Goal: Task Accomplishment & Management: Complete application form

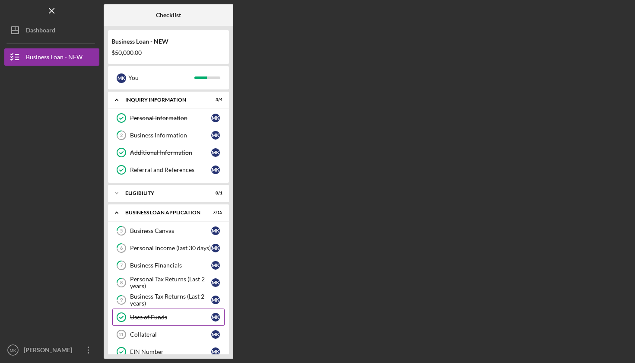
scroll to position [194, 0]
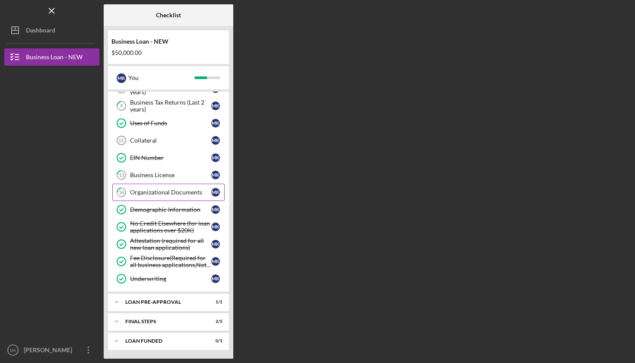
click at [164, 190] on div "Organizational Documents" at bounding box center [170, 192] width 81 height 7
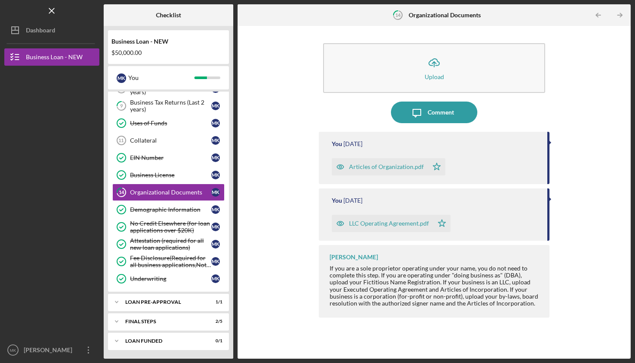
click at [362, 223] on div "LLC Operating Agreement.pdf" at bounding box center [389, 223] width 80 height 7
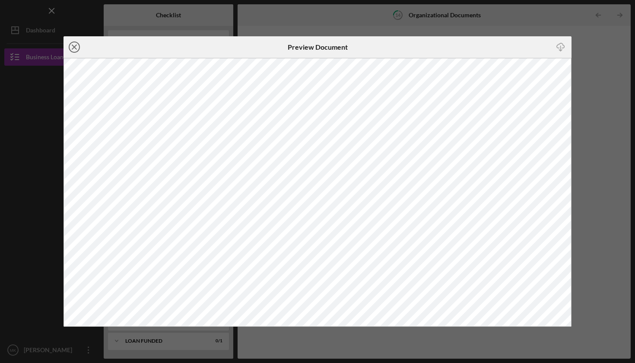
click at [74, 47] on line at bounding box center [74, 47] width 4 height 4
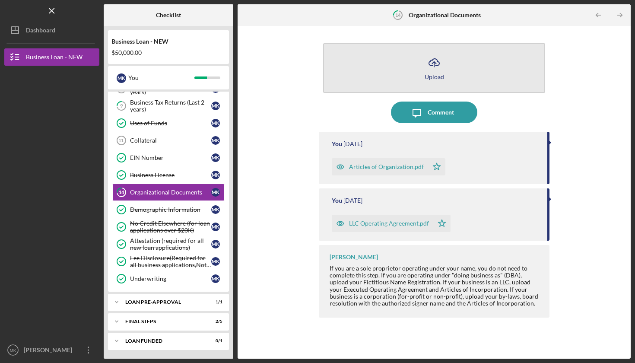
click at [432, 72] on icon "Icon/Upload" at bounding box center [434, 63] width 22 height 22
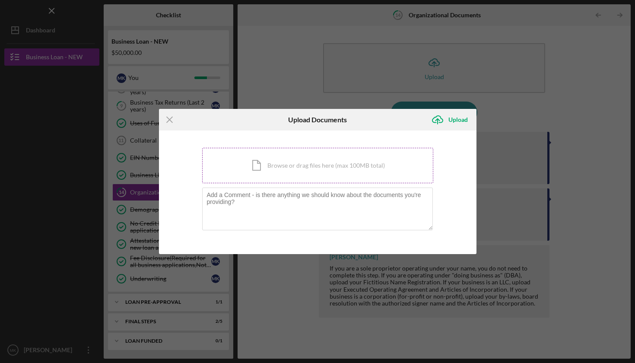
click at [329, 169] on div "Icon/Document Browse or drag files here (max 100MB total) Tap to choose files o…" at bounding box center [317, 165] width 231 height 35
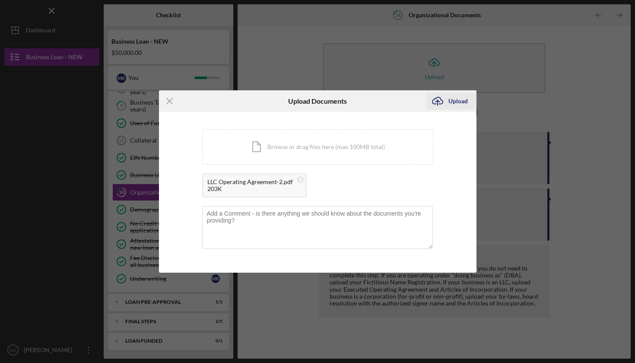
click at [462, 101] on div "Upload" at bounding box center [457, 100] width 19 height 17
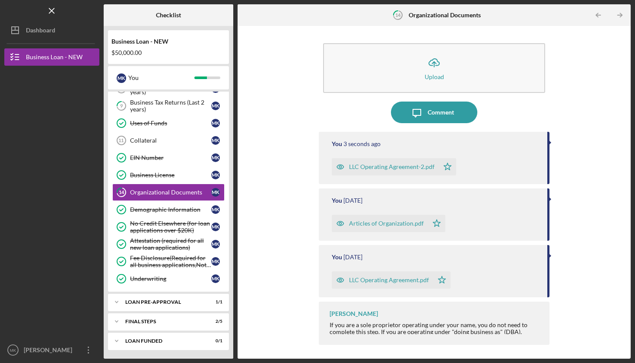
click at [383, 169] on div "LLC Operating Agreement-2.pdf" at bounding box center [391, 166] width 85 height 7
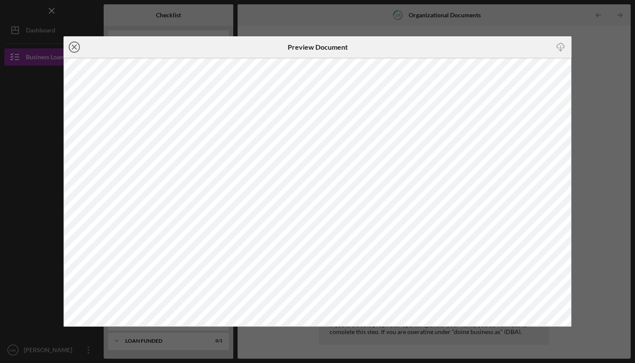
click at [74, 45] on icon "Icon/Close" at bounding box center [74, 47] width 22 height 22
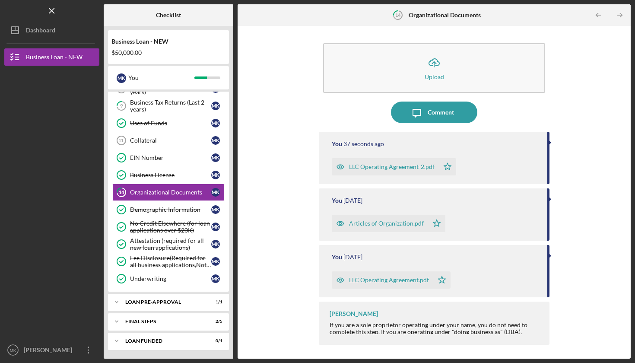
click at [339, 164] on icon "button" at bounding box center [340, 166] width 7 height 4
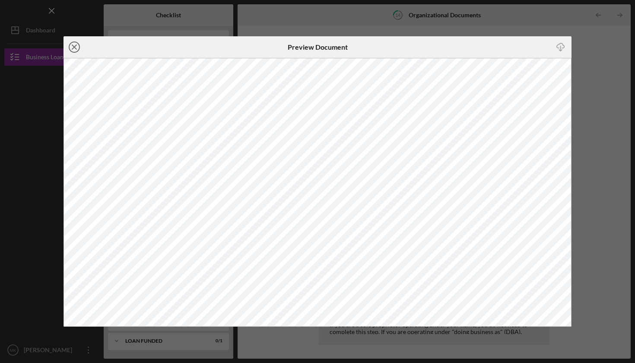
click at [76, 46] on line at bounding box center [74, 47] width 4 height 4
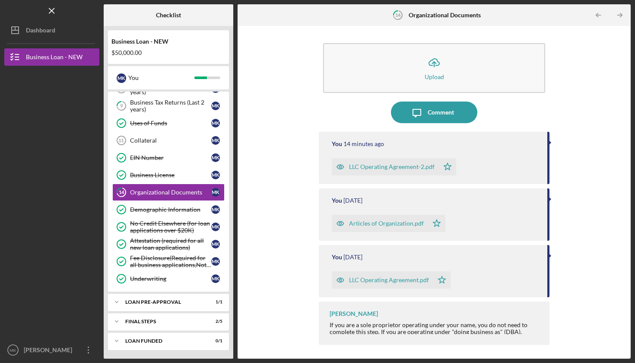
click at [339, 279] on icon "button" at bounding box center [340, 280] width 2 height 2
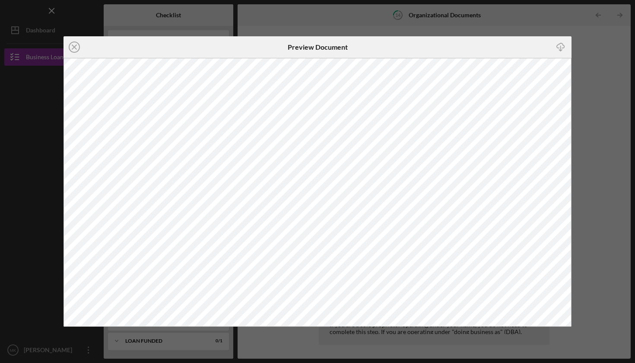
click at [236, 48] on div "Preview Document" at bounding box center [317, 47] width 169 height 22
click at [74, 47] on line at bounding box center [74, 47] width 4 height 4
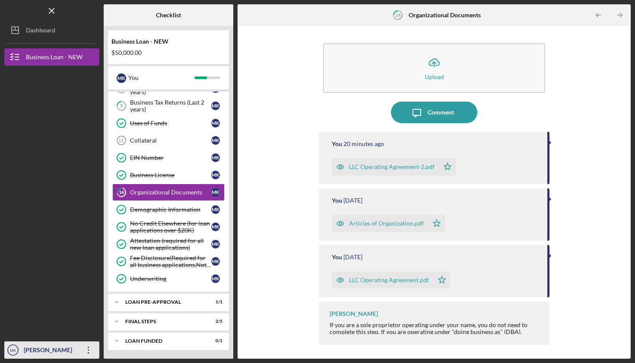
click at [40, 353] on div "[PERSON_NAME]" at bounding box center [50, 350] width 56 height 19
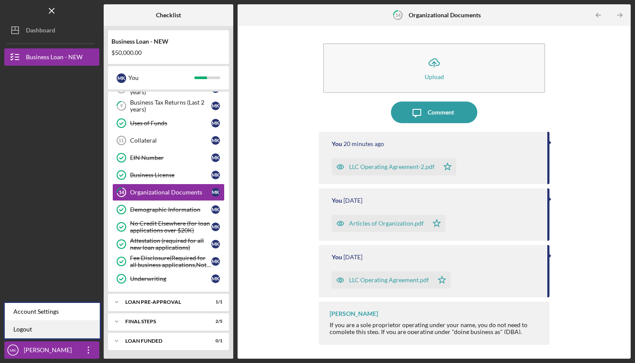
click at [32, 329] on link "Logout" at bounding box center [52, 329] width 95 height 18
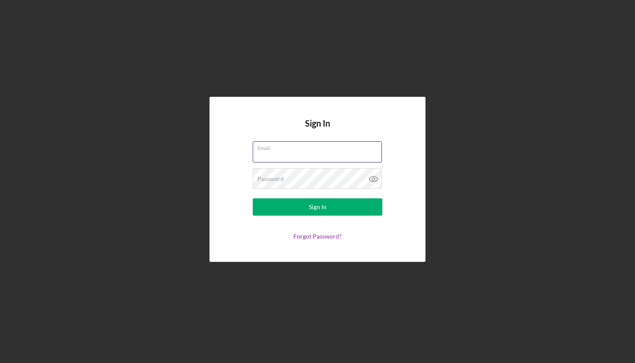
type input "[EMAIL_ADDRESS][DOMAIN_NAME]"
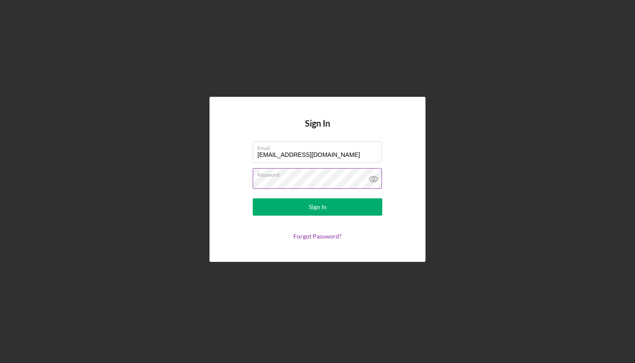
click at [370, 177] on icon at bounding box center [373, 179] width 8 height 6
click at [315, 208] on div "Sign In" at bounding box center [318, 206] width 18 height 17
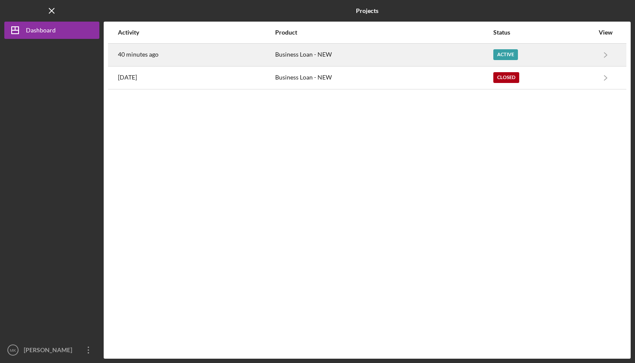
click at [301, 52] on div "Business Loan - NEW" at bounding box center [383, 55] width 217 height 22
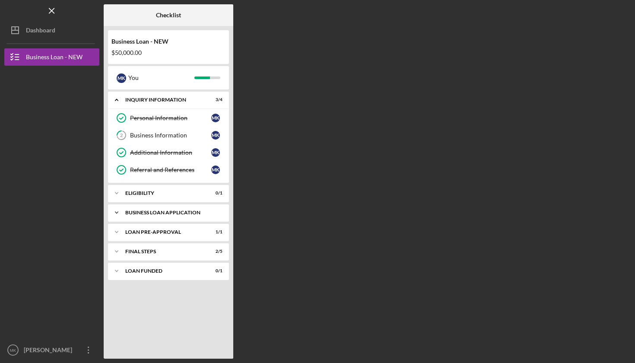
click at [181, 208] on div "Icon/Expander BUSINESS LOAN APPLICATION 10 / 15" at bounding box center [168, 212] width 121 height 17
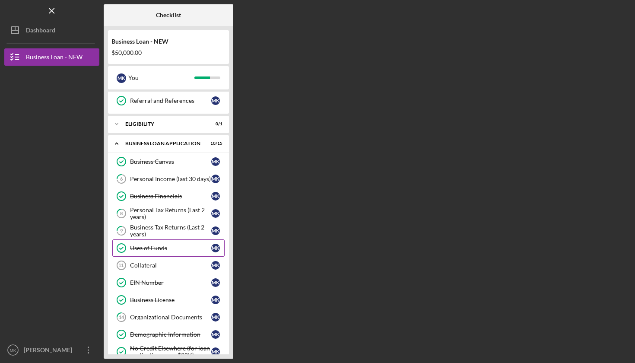
scroll to position [90, 0]
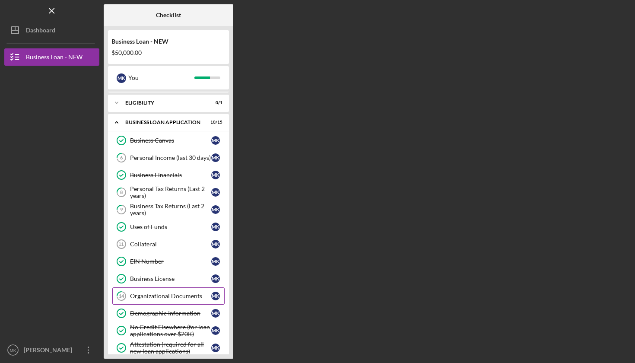
click at [185, 297] on div "Organizational Documents" at bounding box center [170, 295] width 81 height 7
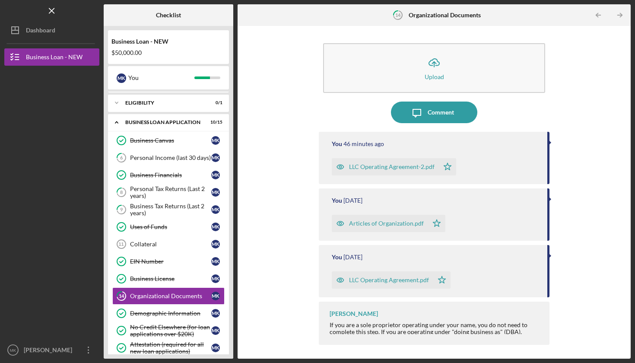
click at [373, 281] on div "LLC Operating Agreement.pdf" at bounding box center [389, 279] width 80 height 7
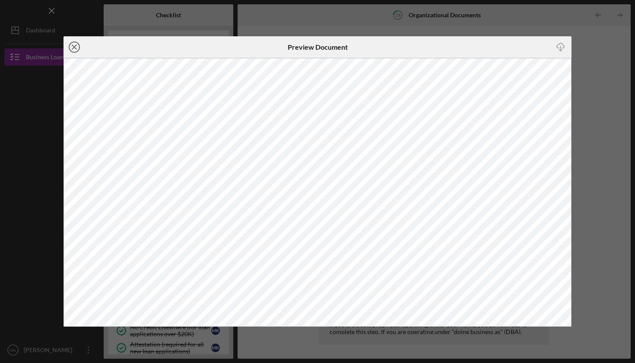
click at [75, 48] on icon "Icon/Close" at bounding box center [74, 47] width 22 height 22
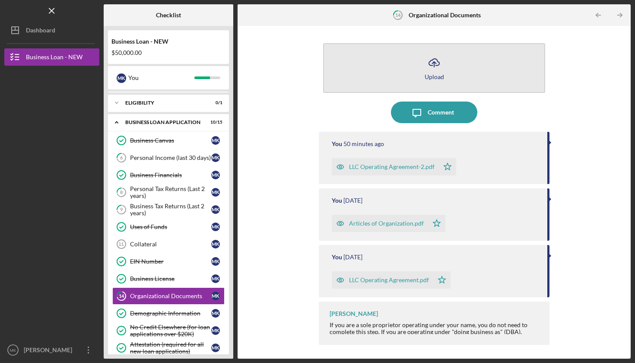
click at [434, 74] on div "Upload" at bounding box center [433, 76] width 19 height 6
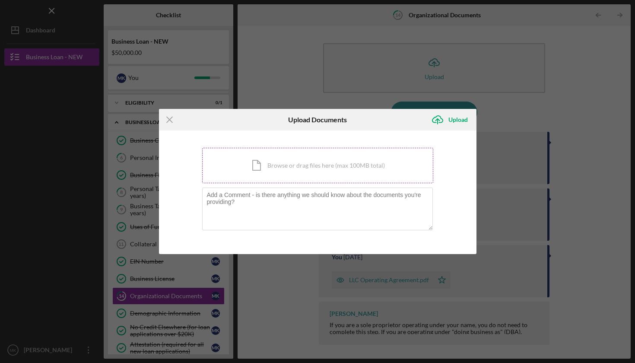
click at [312, 164] on div "Icon/Document Browse or drag files here (max 100MB total) Tap to choose files o…" at bounding box center [317, 165] width 231 height 35
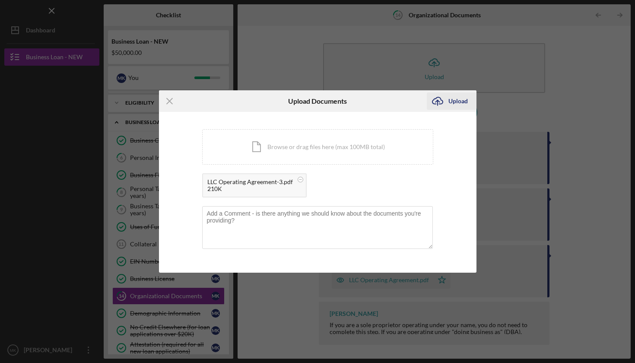
click at [457, 101] on div "Upload" at bounding box center [457, 100] width 19 height 17
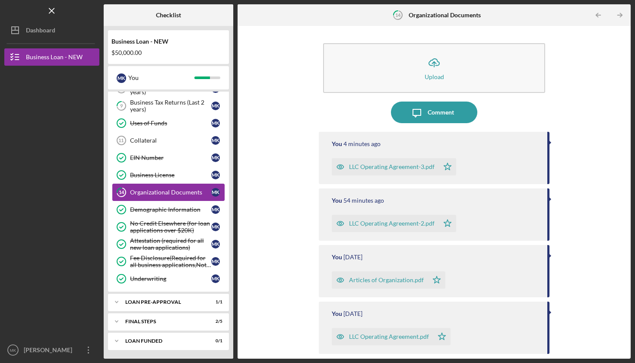
scroll to position [194, 0]
click at [150, 318] on div "Icon/Expander FINAL STEPS 2 / 5" at bounding box center [168, 321] width 121 height 17
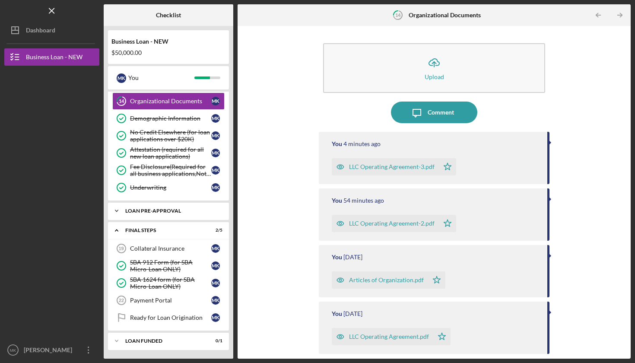
scroll to position [285, 0]
click at [152, 208] on div "Icon/Expander LOAN PRE-APPROVAL 1 / 1" at bounding box center [168, 210] width 121 height 17
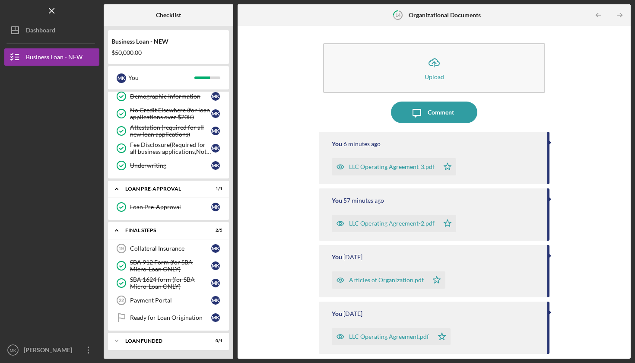
scroll to position [307, 0]
